Goal: Task Accomplishment & Management: Use online tool/utility

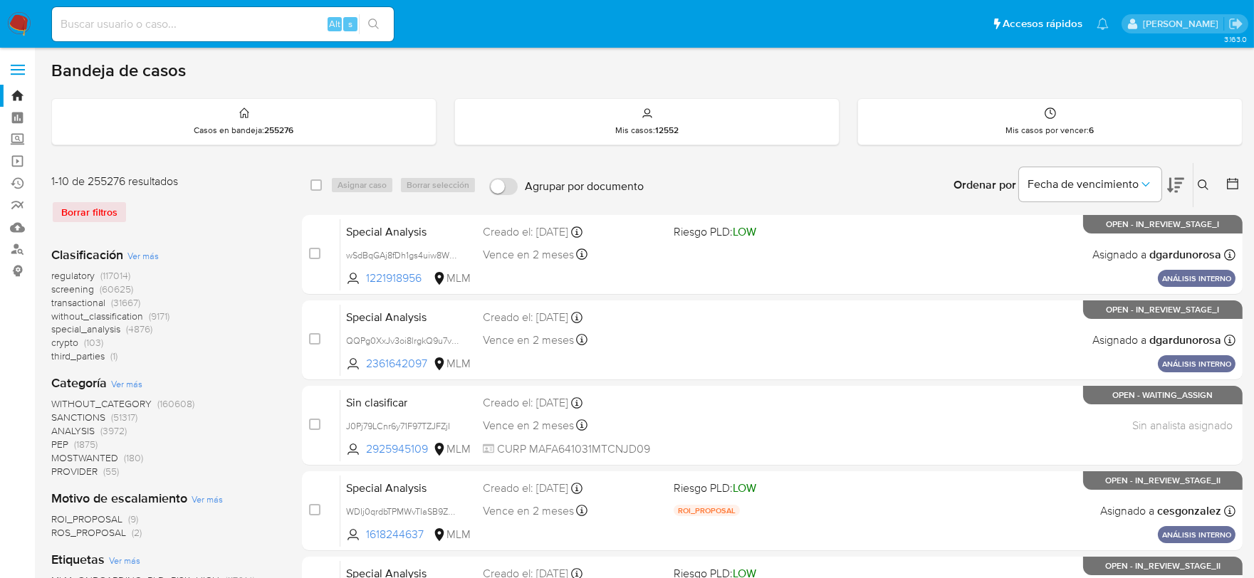
click at [85, 217] on div "Borrar filtros" at bounding box center [165, 212] width 228 height 23
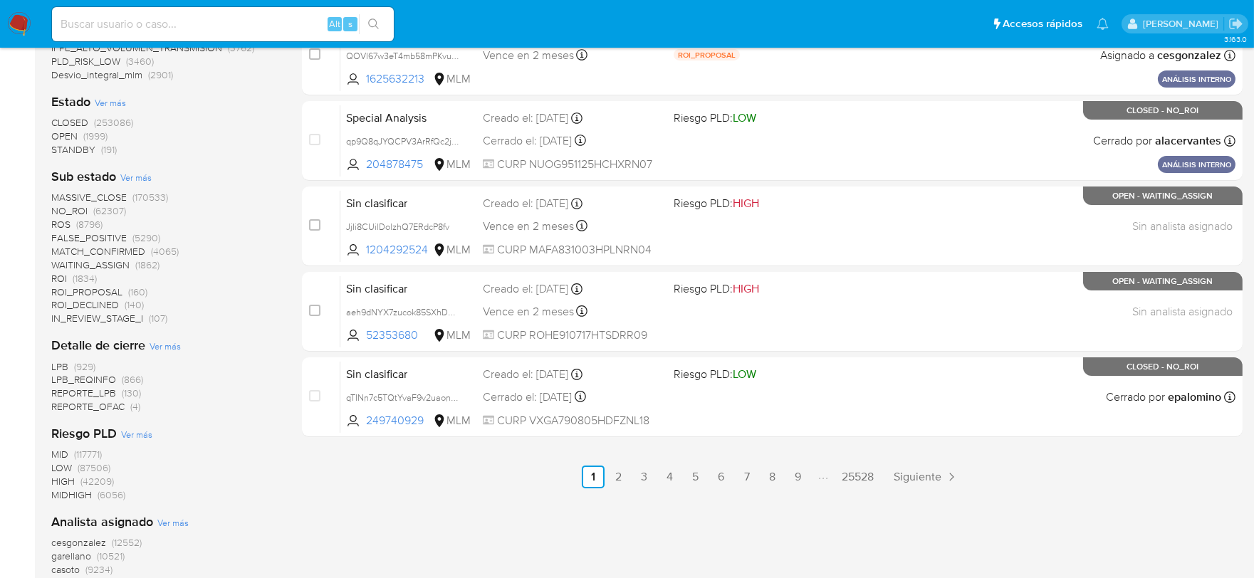
scroll to position [499, 0]
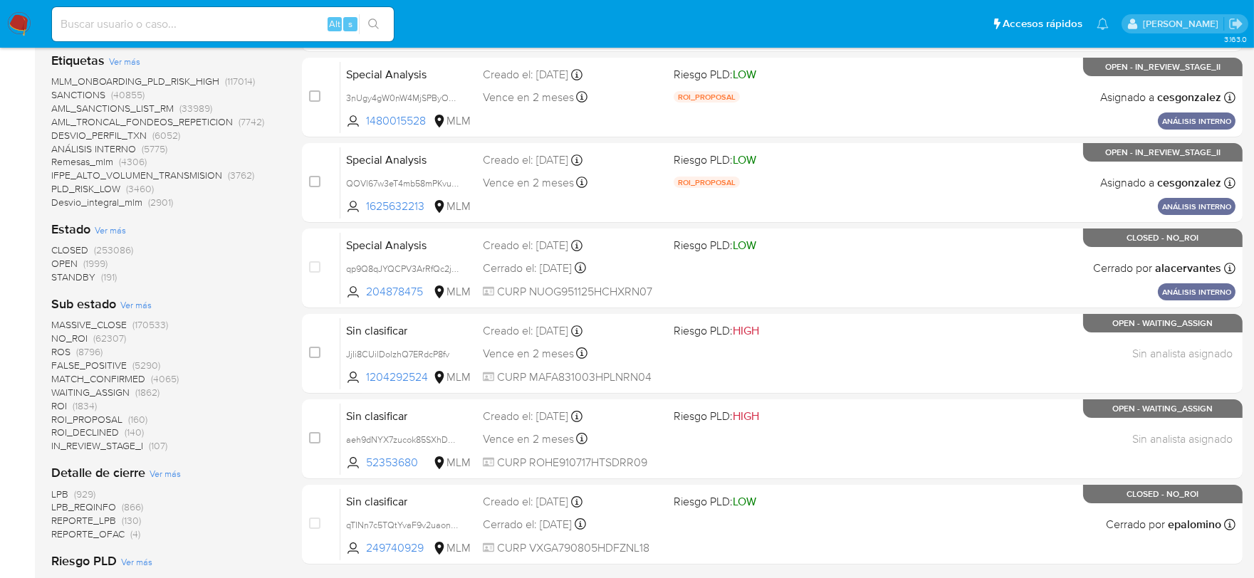
click at [8, 21] on img at bounding box center [19, 24] width 24 height 24
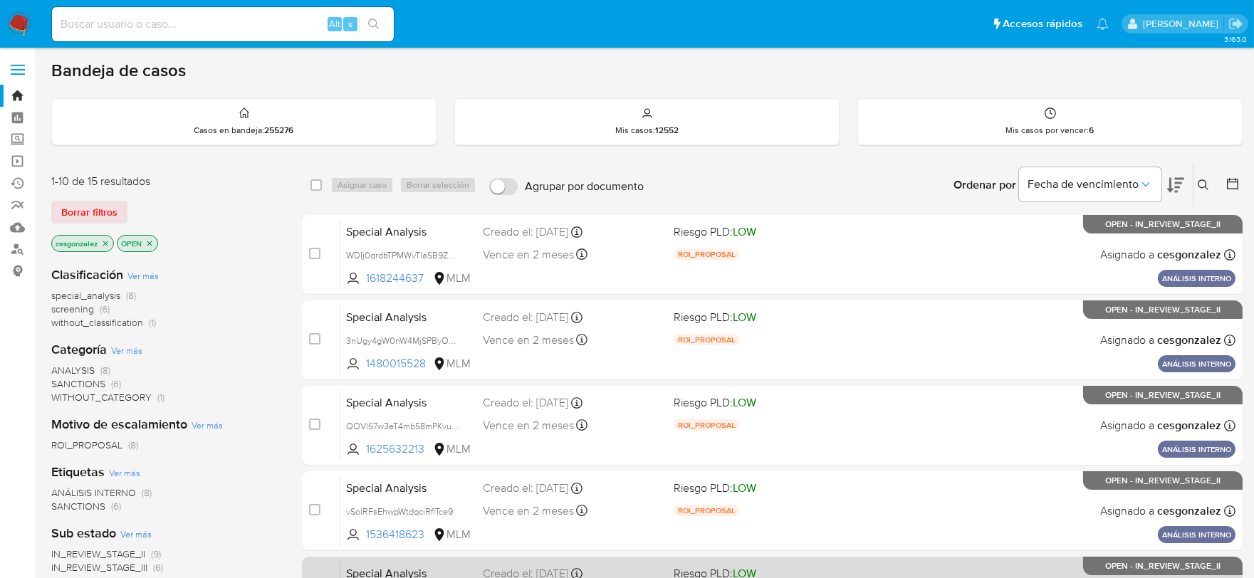
scroll to position [596, 0]
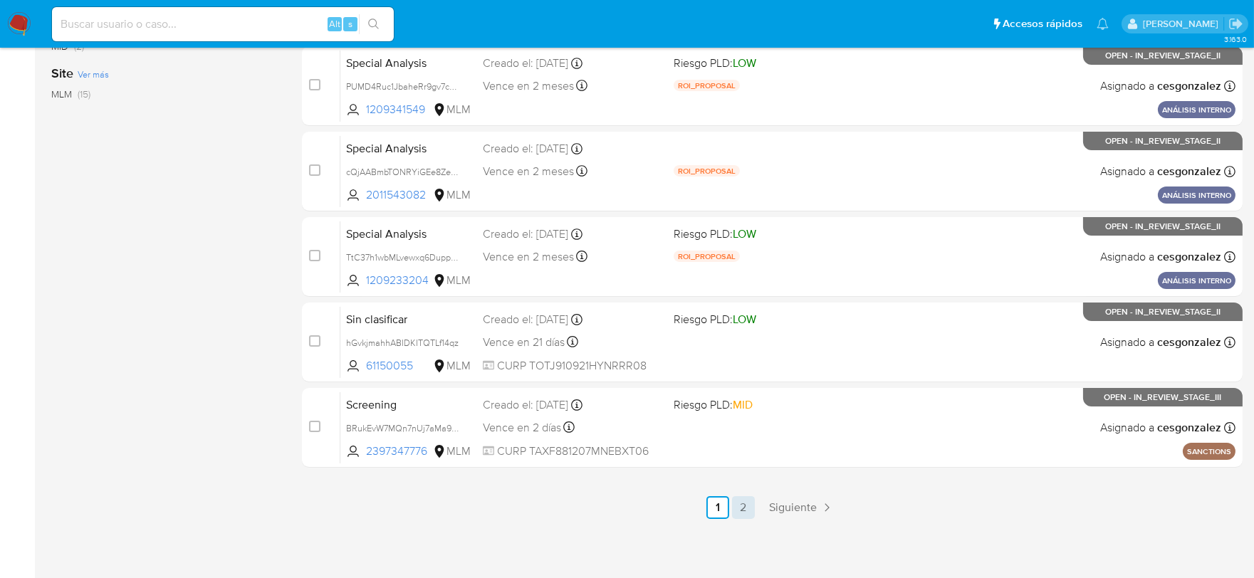
click at [748, 508] on link "2" at bounding box center [743, 507] width 23 height 23
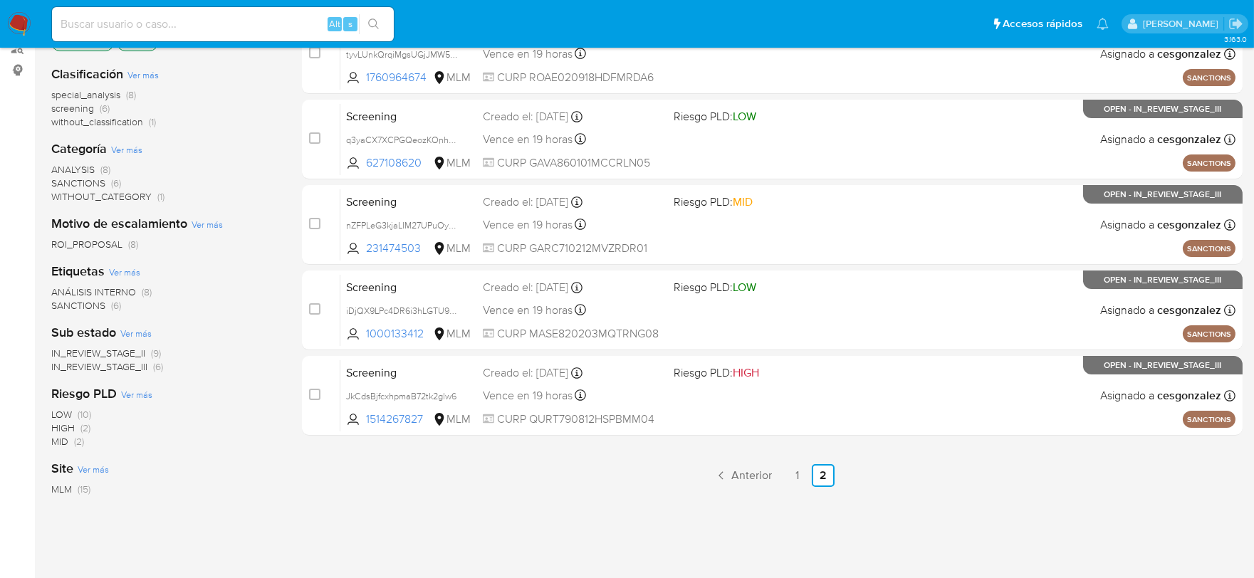
scroll to position [288, 0]
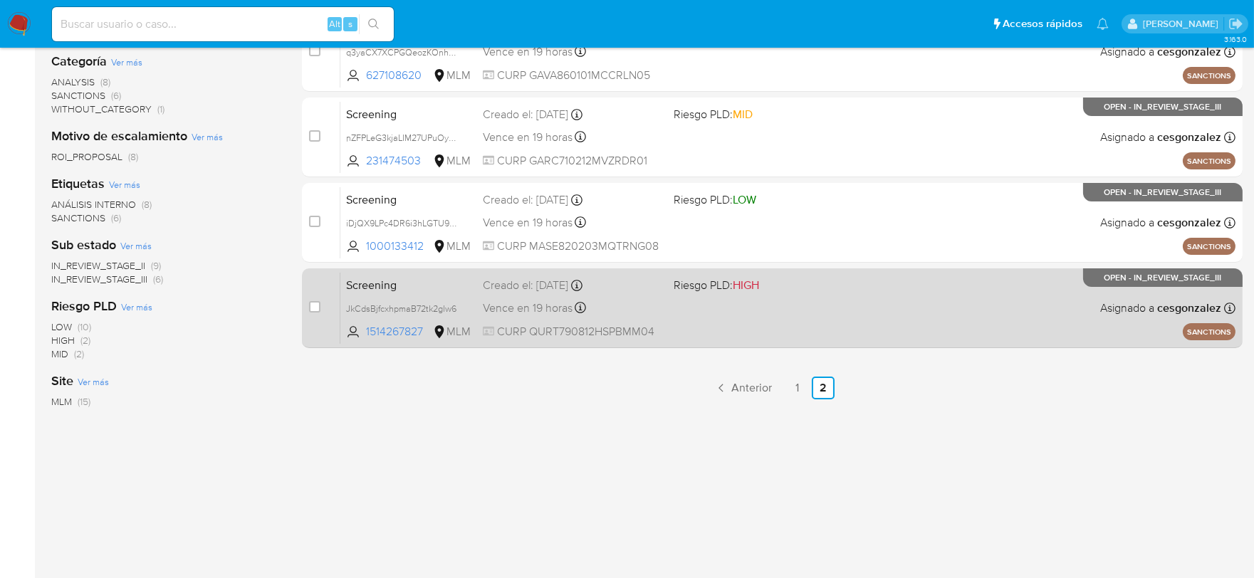
click at [627, 281] on div "Creado el: 14/10/2025 Creado el: 14/10/2025 09:40:48" at bounding box center [572, 286] width 179 height 16
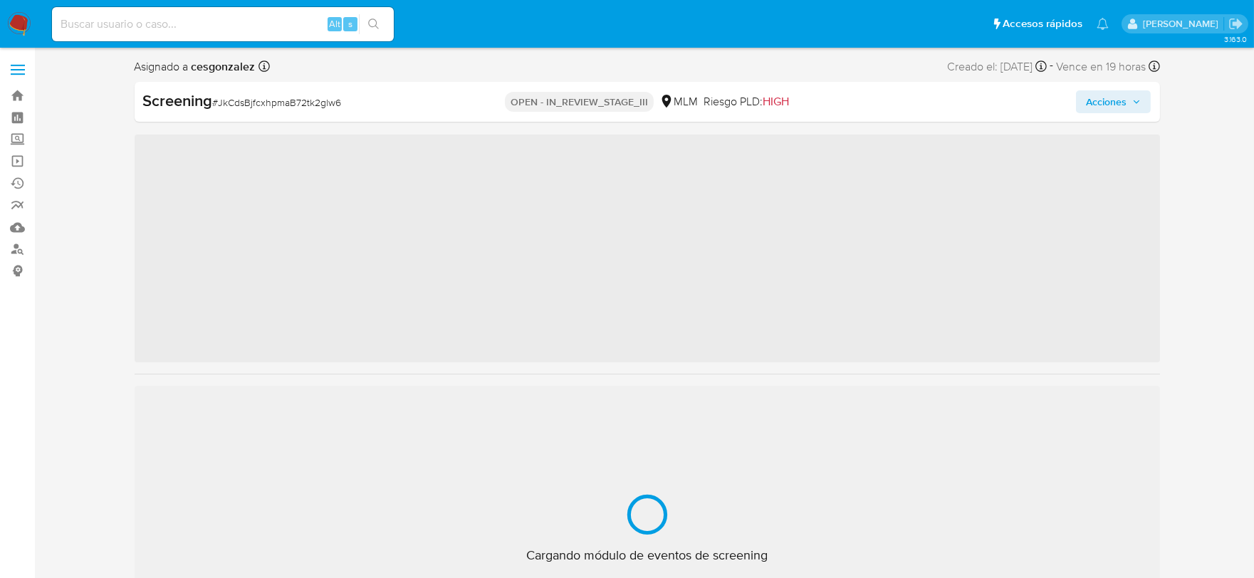
scroll to position [704, 0]
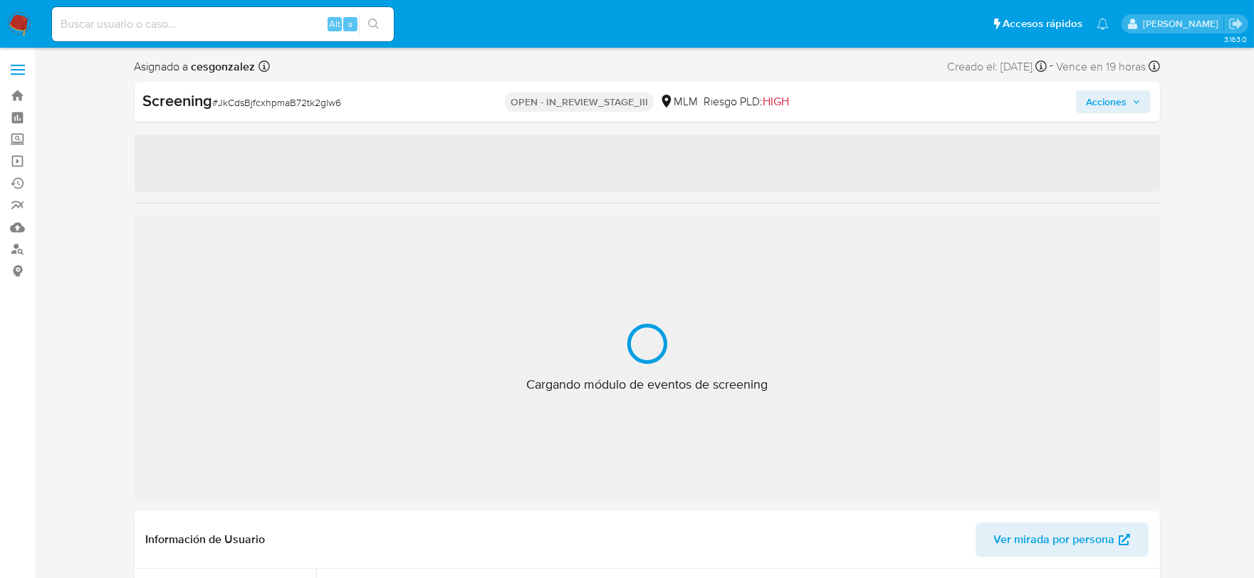
select select "10"
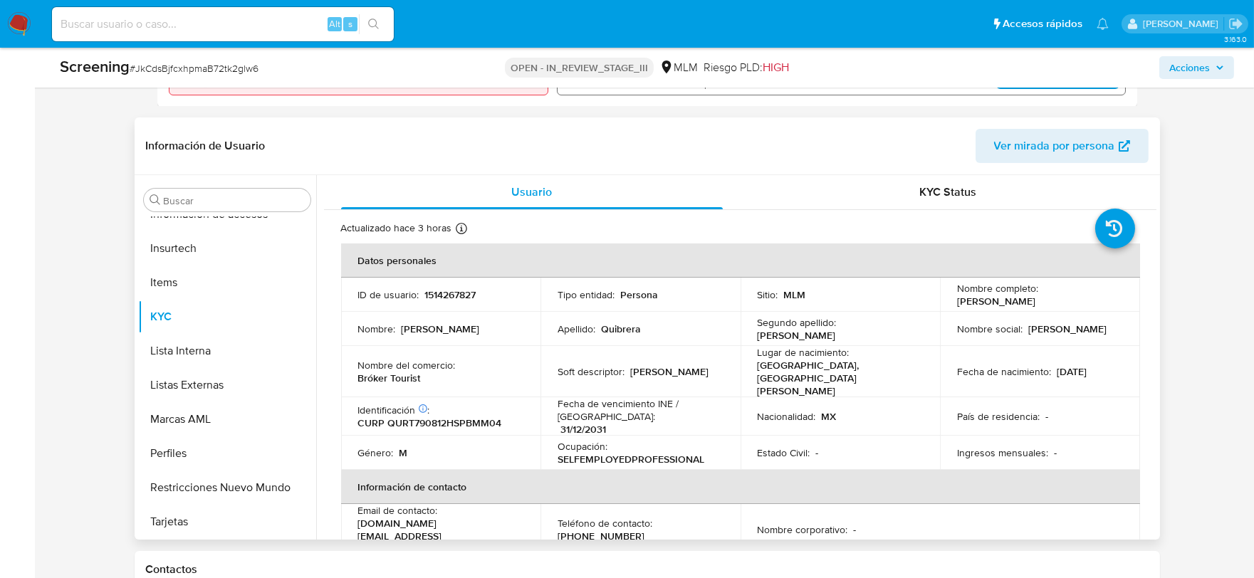
scroll to position [553, 0]
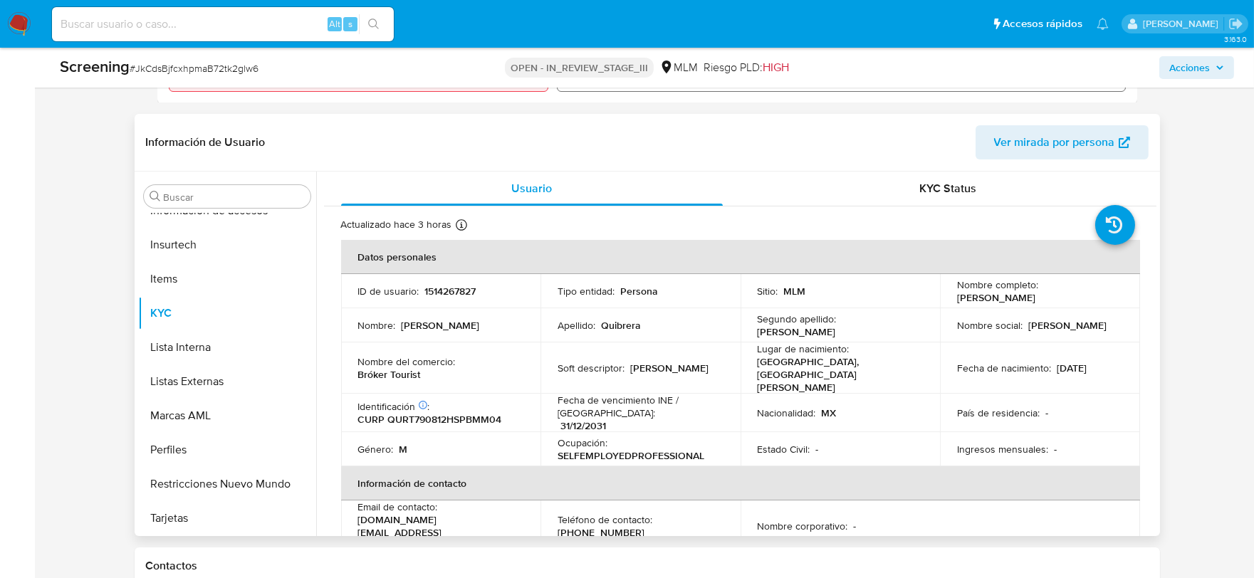
click at [457, 413] on p "CURP QURT790812HSPBMM04" at bounding box center [430, 419] width 144 height 13
copy p "QURT790812HSPBMM04"
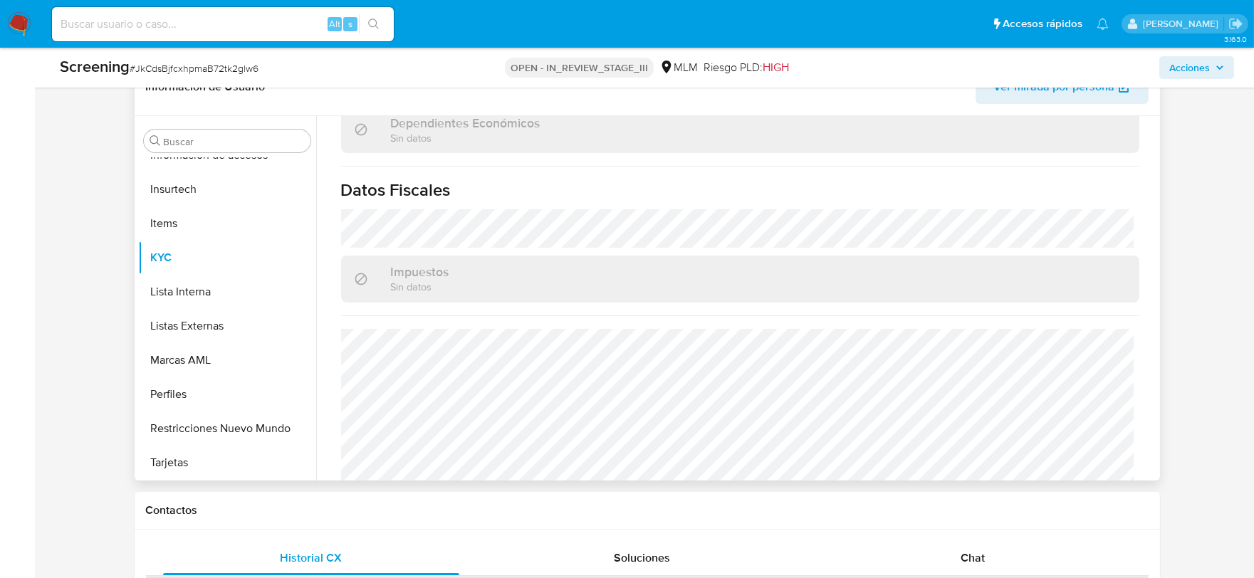
scroll to position [632, 0]
